Goal: Task Accomplishment & Management: Use online tool/utility

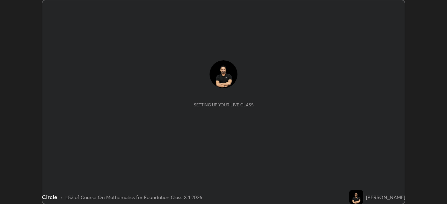
scroll to position [204, 446]
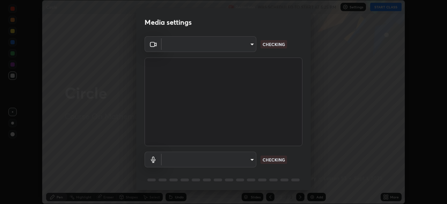
type input "1bfaa20297856ad55121efd0a2483a8db671bf9dcc0dce8dfcec0bded7d65c17"
click at [174, 157] on body "Erase all Circle Recording WAS SCHEDULED TO START AT 5:25 PM Settings START CLA…" at bounding box center [223, 102] width 447 height 204
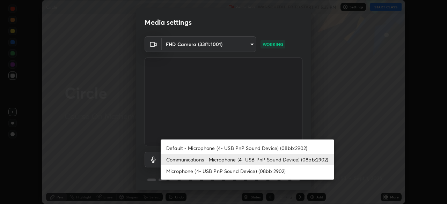
click at [177, 151] on li "Default - Microphone (4- USB PnP Sound Device) (08bb:2902)" at bounding box center [247, 148] width 173 height 12
type input "default"
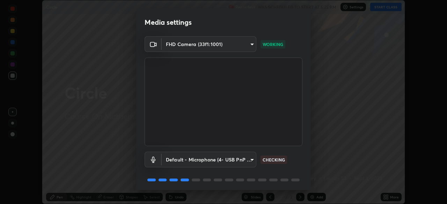
scroll to position [25, 0]
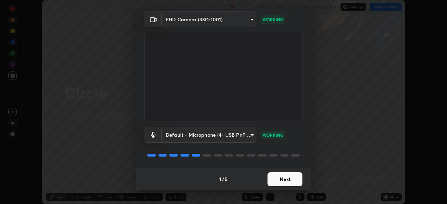
click at [270, 179] on button "Next" at bounding box center [284, 179] width 35 height 14
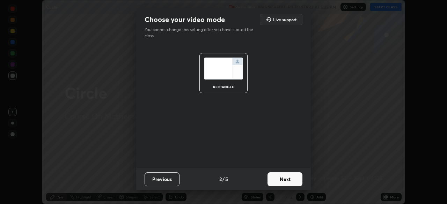
scroll to position [0, 0]
click at [273, 178] on button "Next" at bounding box center [284, 179] width 35 height 14
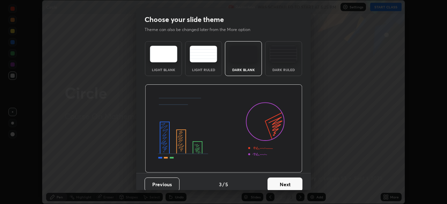
click at [277, 180] on button "Next" at bounding box center [284, 185] width 35 height 14
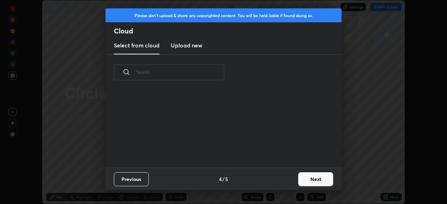
click at [309, 181] on button "Next" at bounding box center [315, 179] width 35 height 14
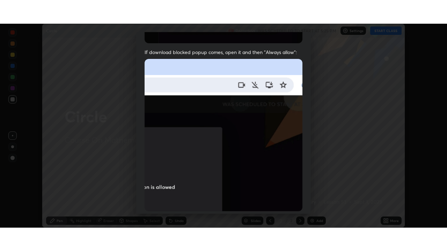
scroll to position [167, 0]
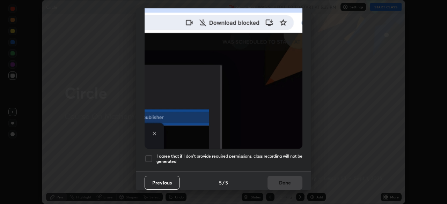
click at [282, 182] on div "Previous 5 / 5 Done" at bounding box center [223, 182] width 174 height 22
click at [148, 155] on div at bounding box center [148, 159] width 8 height 8
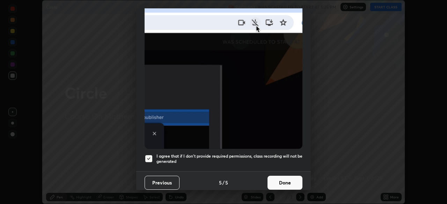
click at [291, 181] on button "Done" at bounding box center [284, 183] width 35 height 14
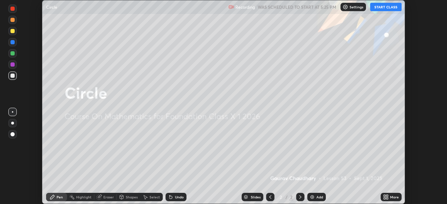
click at [387, 10] on button "START CLASS" at bounding box center [385, 7] width 31 height 8
click at [387, 196] on icon at bounding box center [387, 196] width 2 height 2
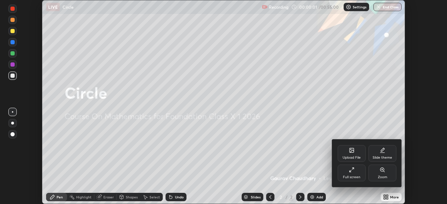
click at [346, 177] on div "Full screen" at bounding box center [351, 177] width 17 height 3
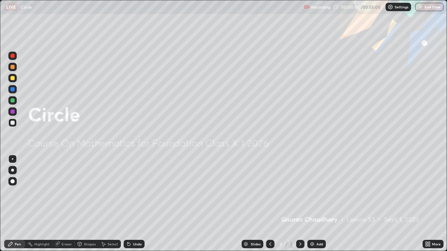
scroll to position [251, 447]
click at [315, 204] on div "Add" at bounding box center [316, 244] width 18 height 8
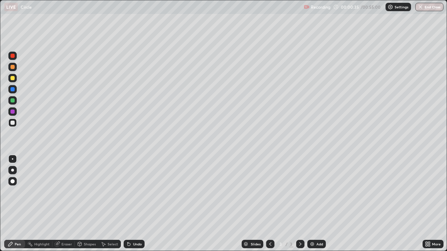
click at [316, 204] on div "Add" at bounding box center [319, 244] width 7 height 3
click at [133, 204] on div "Undo" at bounding box center [134, 244] width 21 height 8
click at [316, 204] on div "Add" at bounding box center [319, 244] width 7 height 3
click at [136, 204] on div "Undo" at bounding box center [137, 244] width 9 height 3
click at [317, 204] on div "Add" at bounding box center [319, 244] width 7 height 3
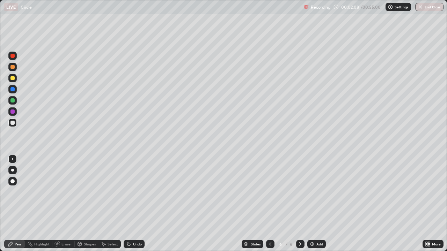
click at [314, 204] on div "Add" at bounding box center [316, 244] width 18 height 8
click at [315, 204] on div "Add" at bounding box center [316, 244] width 18 height 8
click at [314, 204] on div "Add" at bounding box center [316, 244] width 18 height 8
click at [166, 10] on div "LIVE Circle" at bounding box center [152, 7] width 297 height 14
click at [316, 204] on div "Add" at bounding box center [316, 244] width 18 height 8
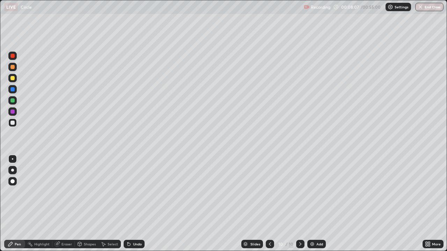
click at [320, 204] on div "Add" at bounding box center [319, 244] width 7 height 3
click at [317, 204] on div "Add" at bounding box center [319, 244] width 7 height 3
click at [111, 204] on div "Select" at bounding box center [112, 244] width 10 height 3
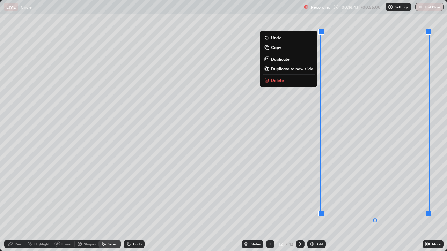
click at [300, 69] on p "Duplicate to new slide" at bounding box center [292, 69] width 42 height 6
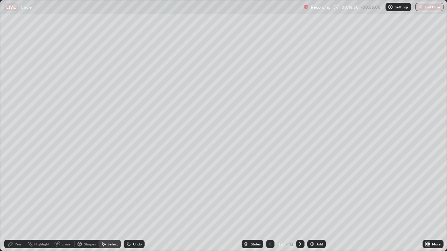
click at [14, 204] on div "Pen" at bounding box center [14, 244] width 21 height 8
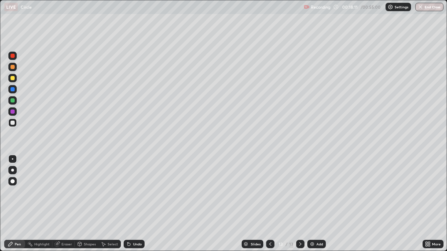
click at [136, 204] on div "Undo" at bounding box center [137, 244] width 9 height 3
click at [134, 204] on div "Undo" at bounding box center [137, 244] width 9 height 3
click at [135, 204] on div "Undo" at bounding box center [134, 244] width 21 height 8
click at [311, 204] on div "Add" at bounding box center [316, 244] width 18 height 8
click at [428, 204] on icon at bounding box center [429, 246] width 2 height 2
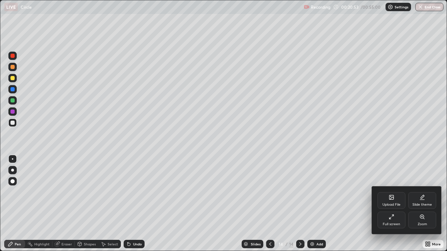
click at [390, 199] on icon at bounding box center [391, 198] width 4 height 2
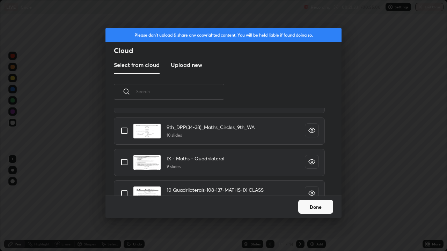
scroll to position [0, 0]
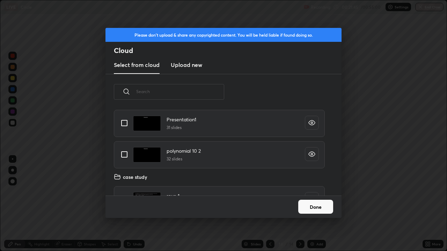
click at [126, 156] on input "grid" at bounding box center [124, 154] width 15 height 15
checkbox input "true"
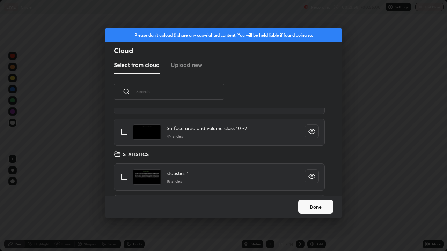
click at [313, 203] on button "Done" at bounding box center [315, 207] width 35 height 14
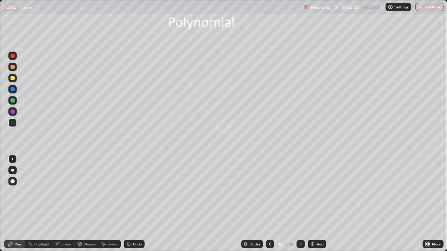
click at [247, 204] on div "Slides" at bounding box center [252, 244] width 22 height 8
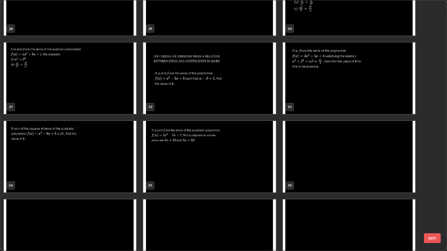
scroll to position [771, 0]
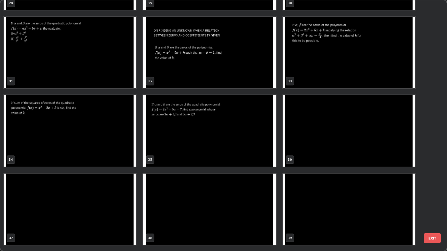
click at [191, 138] on img "grid" at bounding box center [209, 131] width 132 height 72
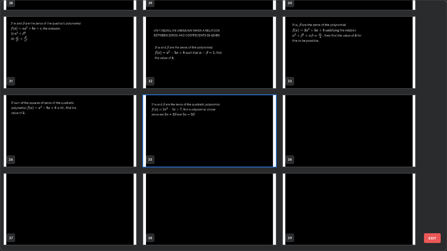
click at [190, 140] on img "grid" at bounding box center [209, 131] width 132 height 72
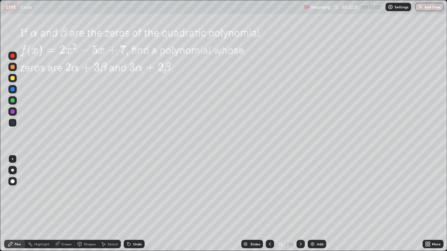
click at [311, 204] on img at bounding box center [313, 244] width 6 height 6
click at [131, 204] on div "Undo" at bounding box center [134, 244] width 21 height 8
click at [102, 204] on div "Select" at bounding box center [109, 244] width 22 height 8
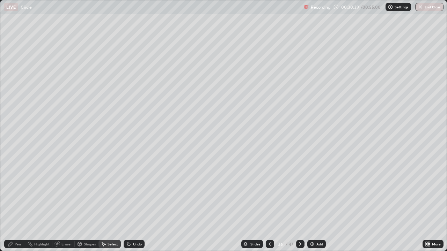
click at [68, 204] on div "Eraser" at bounding box center [63, 244] width 22 height 8
click at [14, 204] on icon at bounding box center [13, 221] width 6 height 6
click at [17, 204] on div "Pen" at bounding box center [18, 244] width 6 height 3
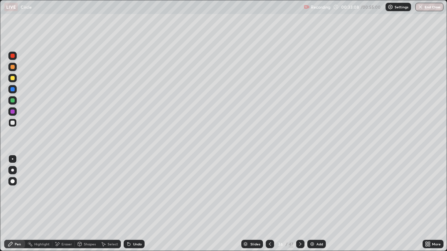
click at [315, 204] on div "Add" at bounding box center [316, 244] width 18 height 8
click at [270, 204] on icon at bounding box center [270, 244] width 2 height 3
click at [299, 204] on icon at bounding box center [301, 244] width 6 height 6
click at [269, 204] on icon at bounding box center [270, 244] width 6 height 6
click at [298, 204] on div at bounding box center [300, 244] width 8 height 14
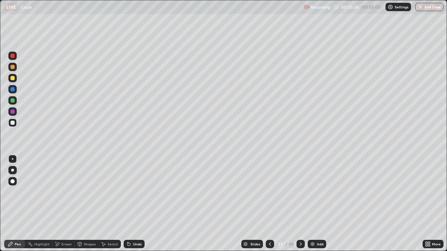
click at [270, 204] on icon at bounding box center [270, 244] width 6 height 6
click at [139, 204] on div "Undo" at bounding box center [137, 244] width 9 height 3
click at [300, 204] on icon at bounding box center [301, 244] width 6 height 6
click at [267, 204] on div at bounding box center [270, 244] width 8 height 14
click at [298, 204] on icon at bounding box center [301, 244] width 6 height 6
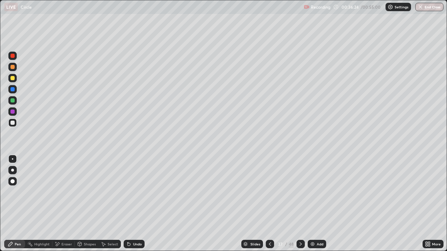
click at [312, 204] on img at bounding box center [313, 244] width 6 height 6
click at [131, 204] on div "Undo" at bounding box center [134, 244] width 21 height 8
click at [131, 204] on icon at bounding box center [129, 244] width 6 height 6
click at [129, 204] on div "Undo" at bounding box center [134, 244] width 21 height 8
click at [68, 204] on div "Eraser" at bounding box center [66, 244] width 10 height 3
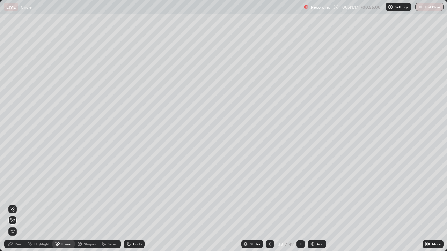
click at [20, 204] on div "Pen" at bounding box center [18, 244] width 6 height 3
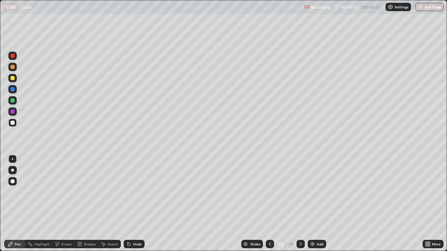
click at [315, 204] on div "Add" at bounding box center [316, 244] width 18 height 8
click at [425, 10] on button "End Class" at bounding box center [429, 7] width 28 height 8
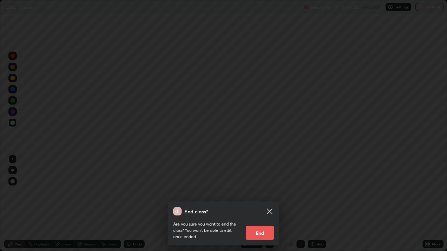
click at [261, 204] on button "End" at bounding box center [260, 233] width 28 height 14
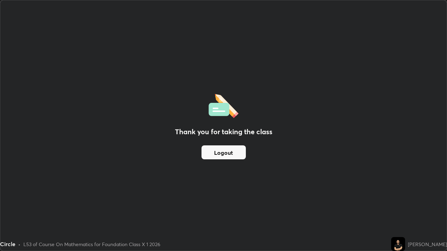
click at [207, 69] on div "Thank you for taking the class Logout" at bounding box center [223, 125] width 446 height 251
click at [395, 182] on div "Thank you for taking the class Logout" at bounding box center [223, 125] width 446 height 251
click at [224, 151] on button "Logout" at bounding box center [223, 153] width 44 height 14
